Goal: Find contact information: Obtain details needed to contact an individual or organization

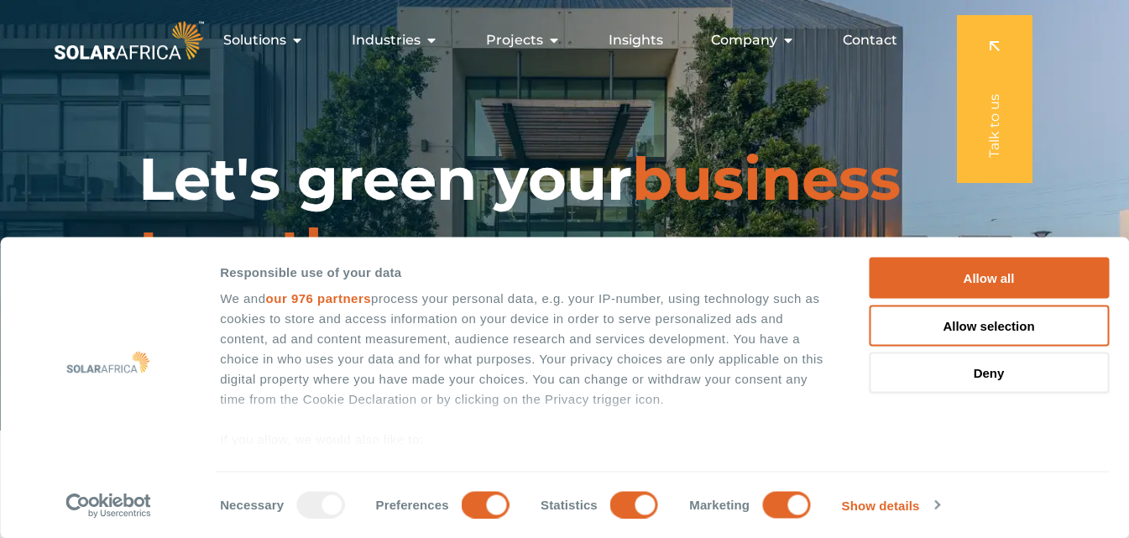
click at [865, 40] on span "Contact" at bounding box center [870, 40] width 55 height 20
click at [868, 38] on span "Contact" at bounding box center [870, 40] width 55 height 20
click at [871, 39] on span "Contact" at bounding box center [870, 40] width 55 height 20
